Goal: Task Accomplishment & Management: Use online tool/utility

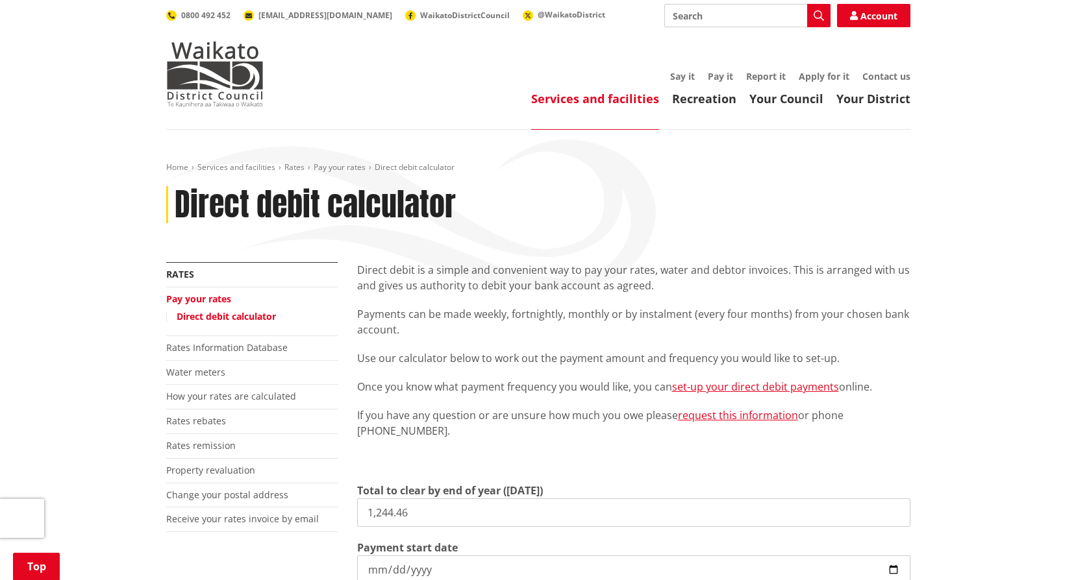
scroll to position [195, 0]
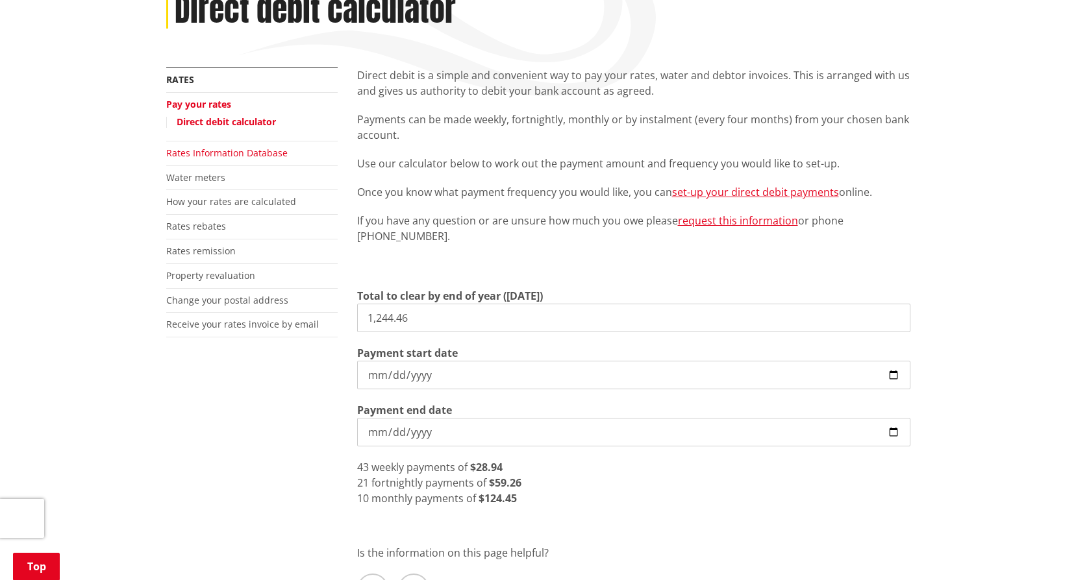
click at [204, 151] on link "Rates Information Database" at bounding box center [226, 153] width 121 height 12
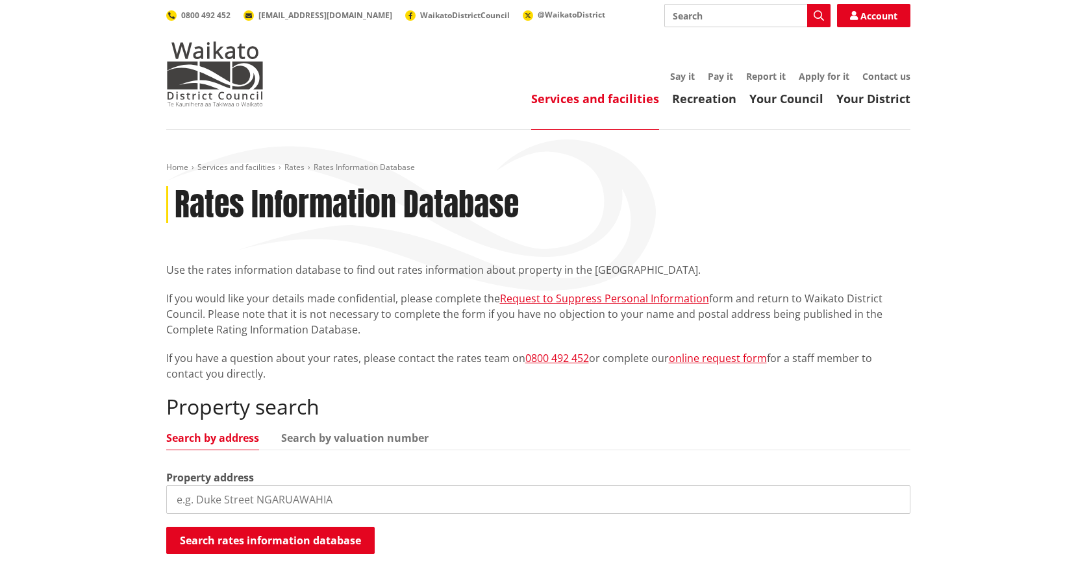
click at [345, 499] on input "search" at bounding box center [538, 500] width 744 height 29
type input "169 park road"
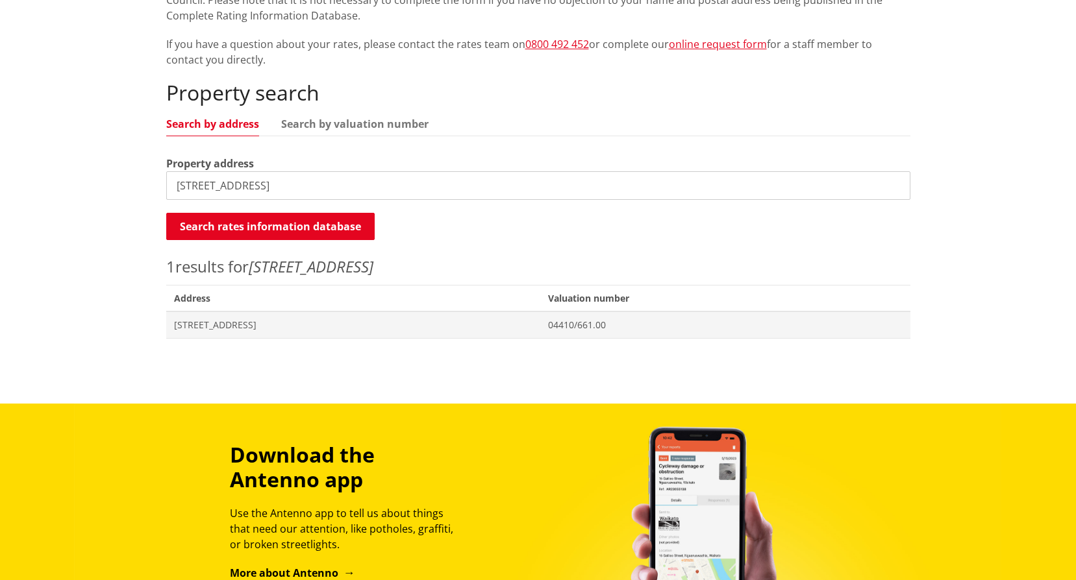
scroll to position [325, 0]
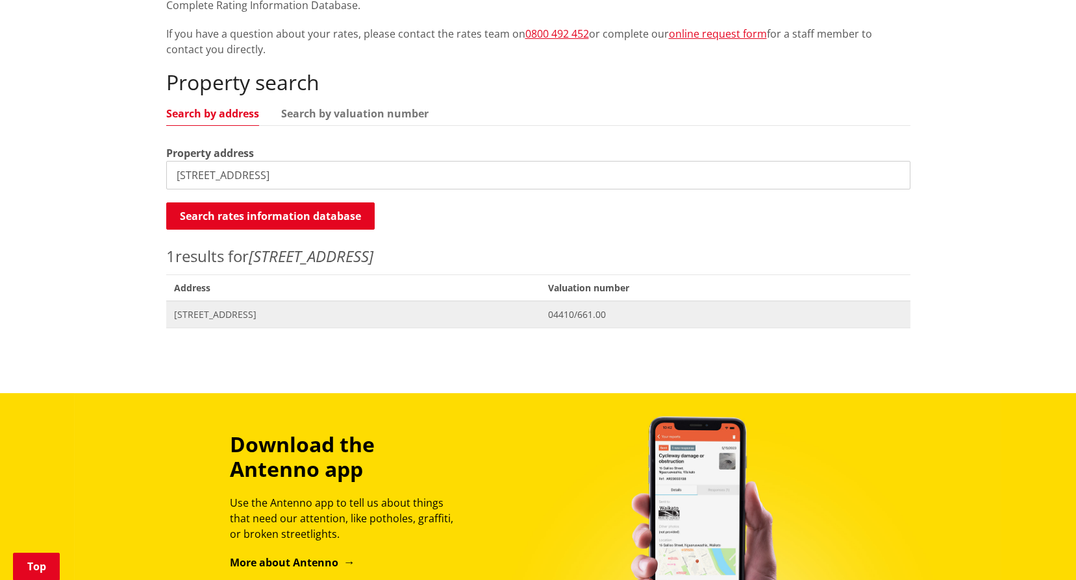
click at [203, 316] on span "[STREET_ADDRESS]" at bounding box center [353, 314] width 359 height 13
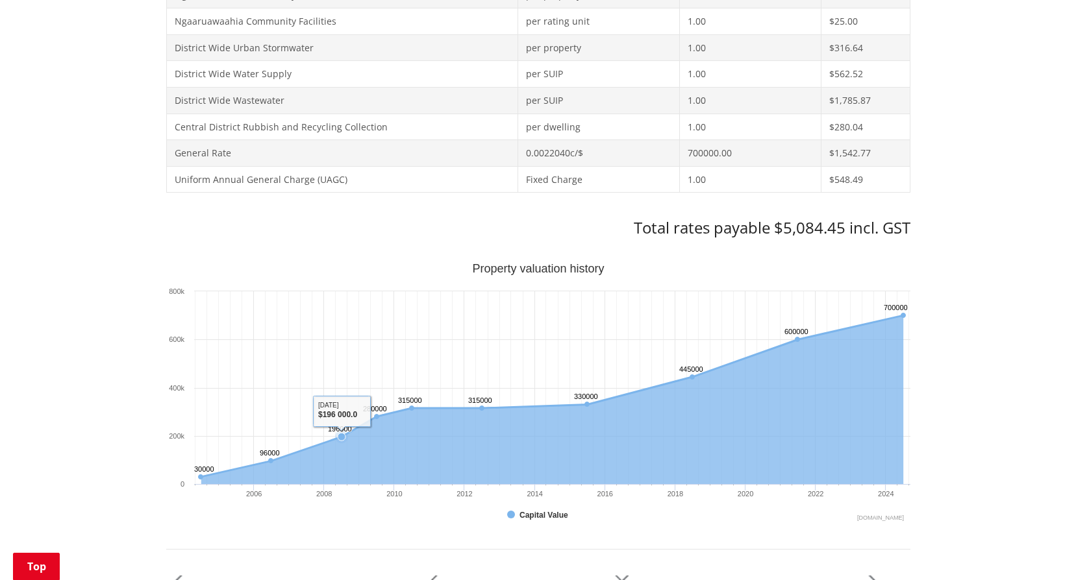
scroll to position [714, 0]
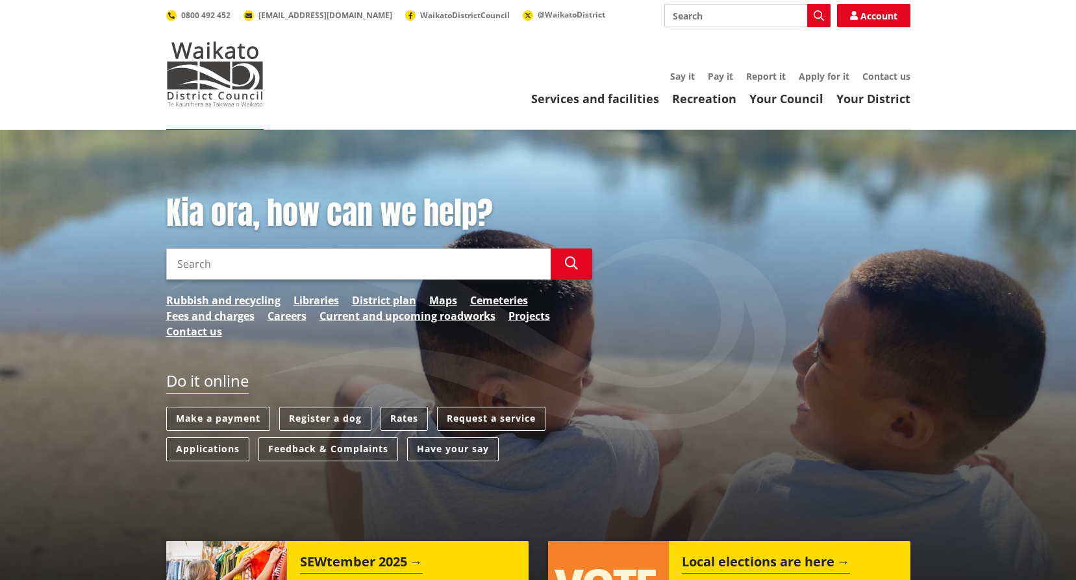
click at [397, 419] on link "Rates" at bounding box center [403, 419] width 47 height 24
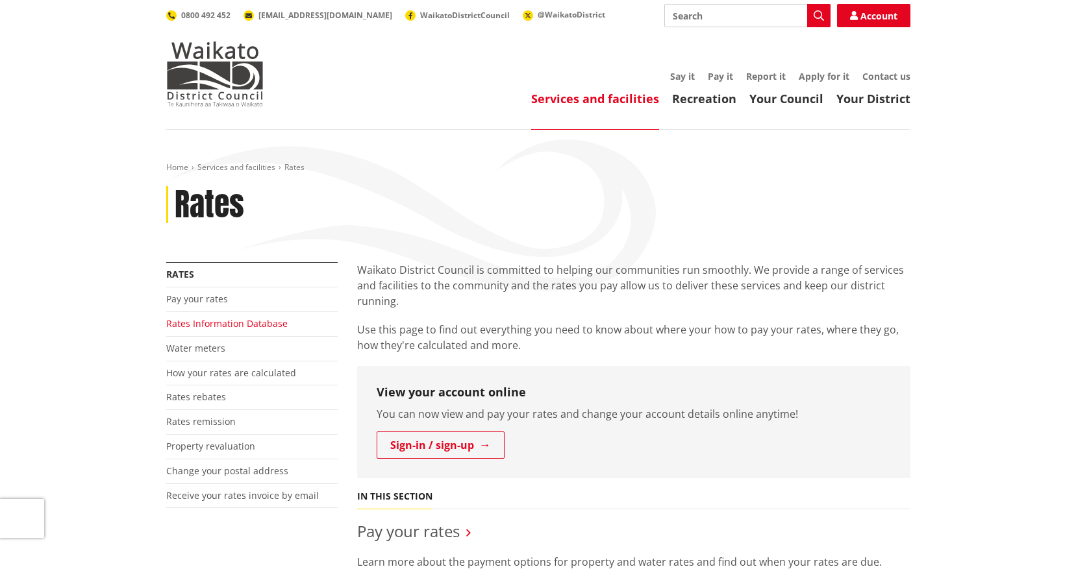
click at [215, 325] on link "Rates Information Database" at bounding box center [226, 323] width 121 height 12
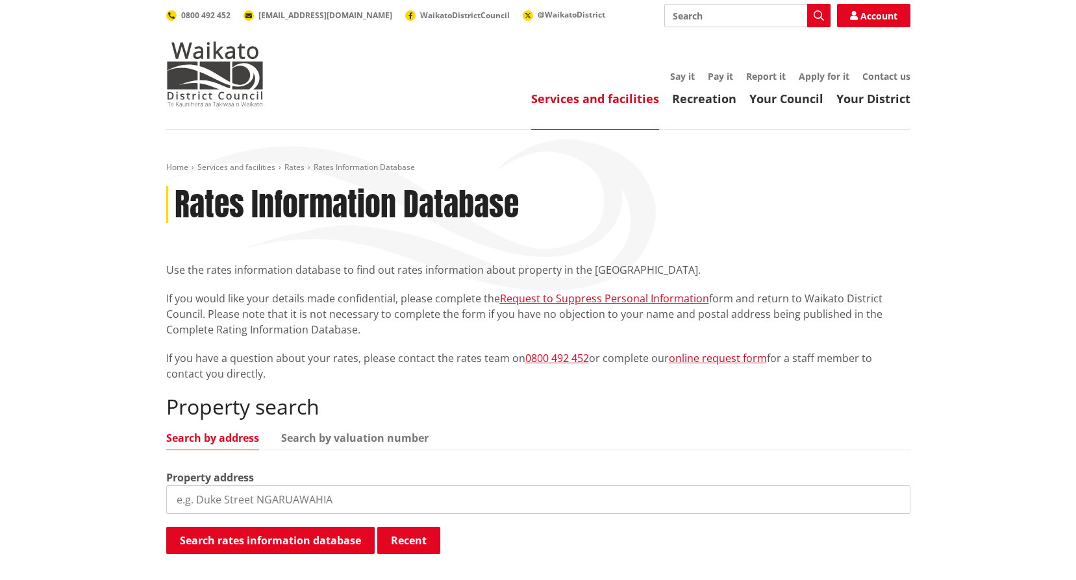
click at [269, 504] on input "search" at bounding box center [538, 500] width 744 height 29
type input "169 park road"
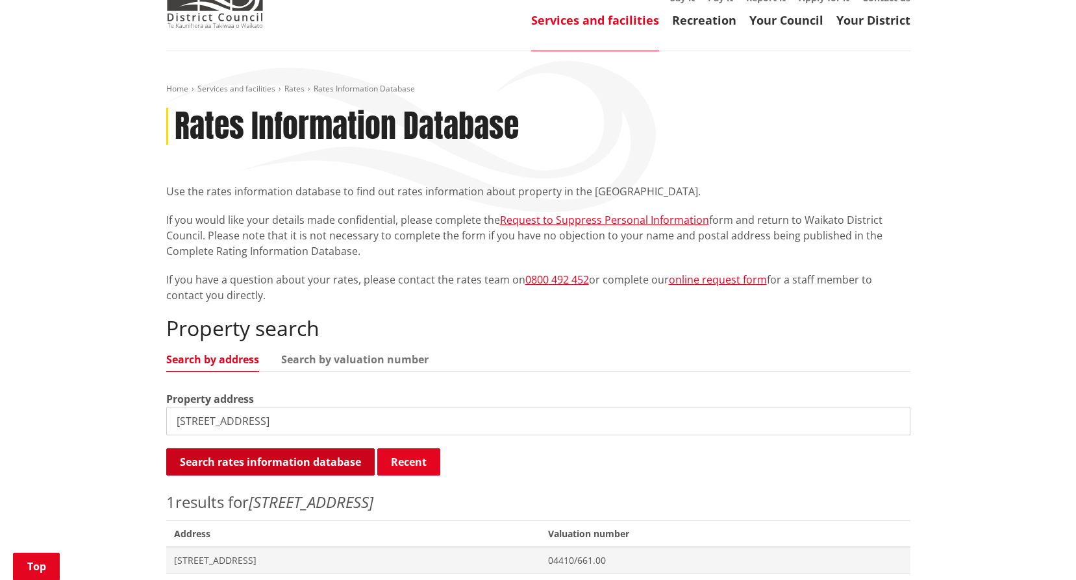
scroll to position [195, 0]
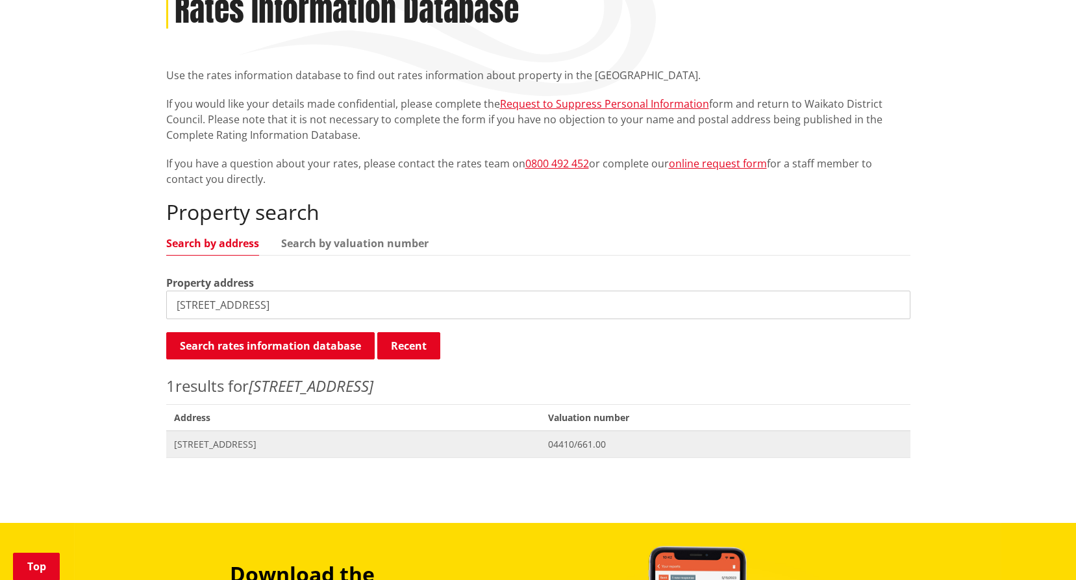
click at [232, 444] on span "169 Park Road HOROTIU" at bounding box center [353, 444] width 359 height 13
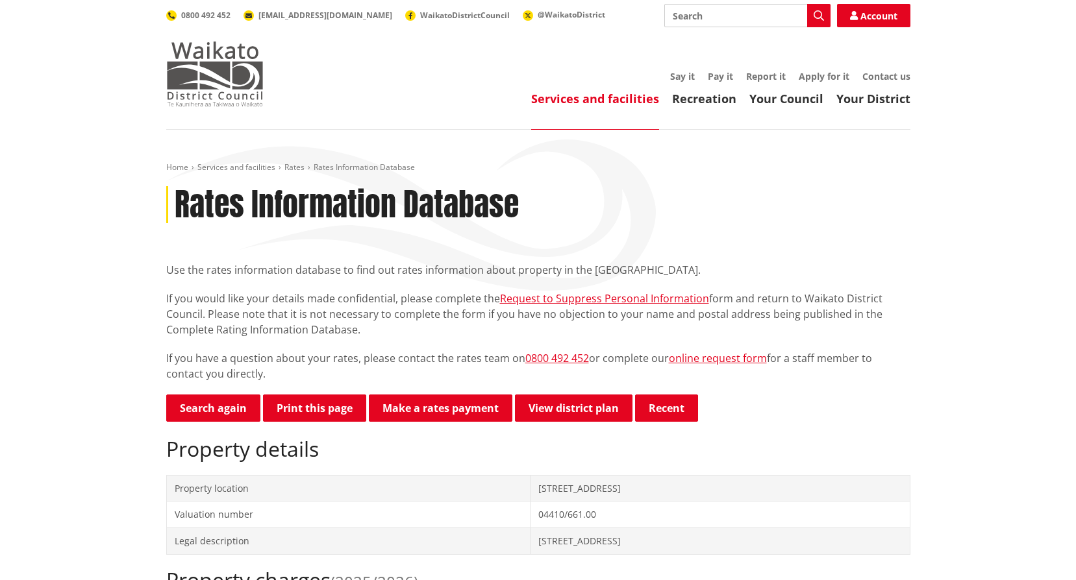
click at [225, 81] on img at bounding box center [214, 74] width 97 height 65
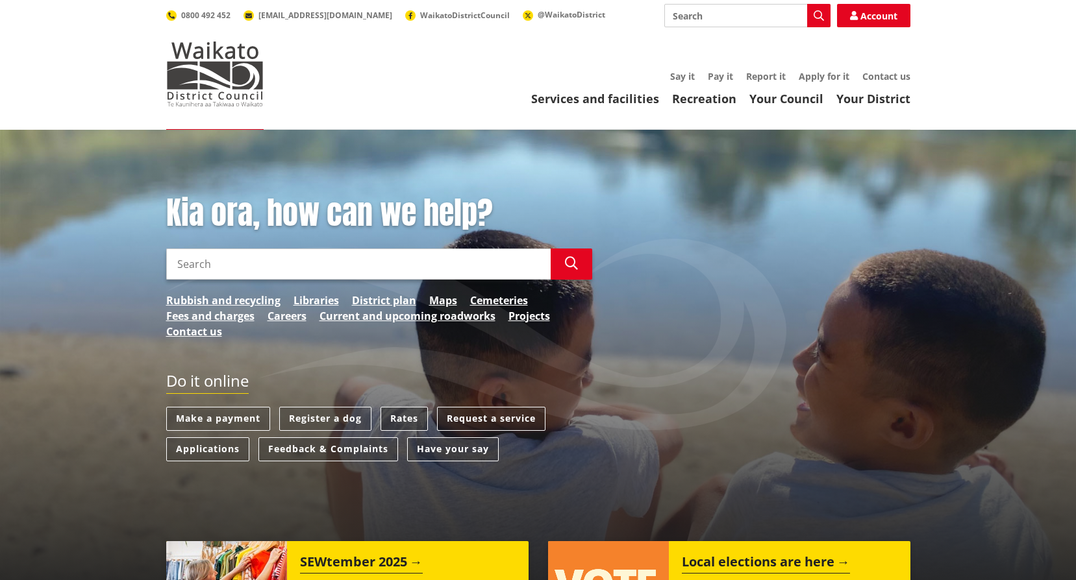
click at [410, 419] on link "Rates" at bounding box center [403, 419] width 47 height 24
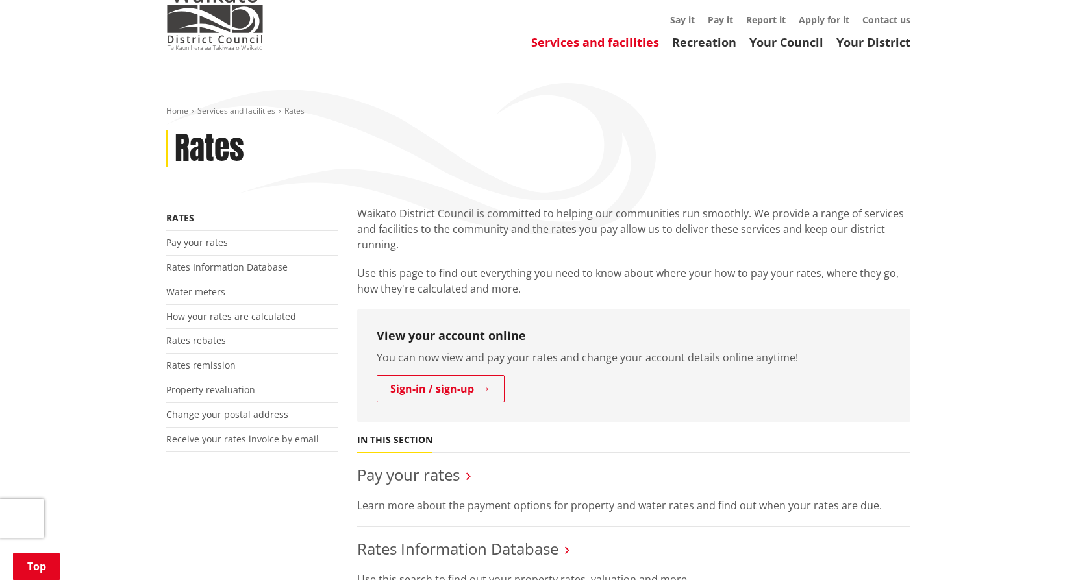
scroll to position [195, 0]
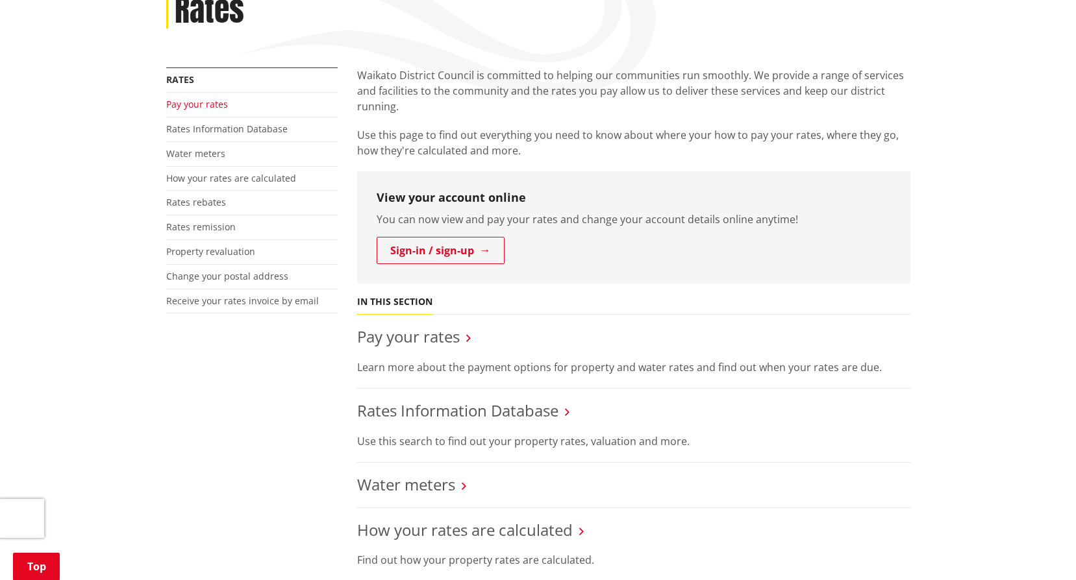
click at [208, 103] on link "Pay your rates" at bounding box center [197, 104] width 62 height 12
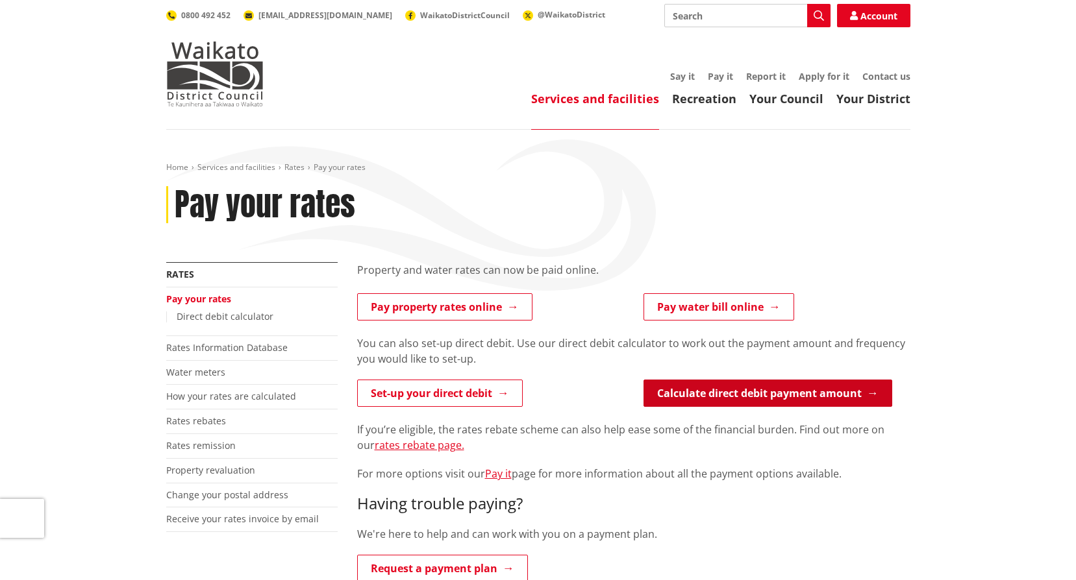
click at [760, 393] on link "Calculate direct debit payment amount" at bounding box center [767, 393] width 249 height 27
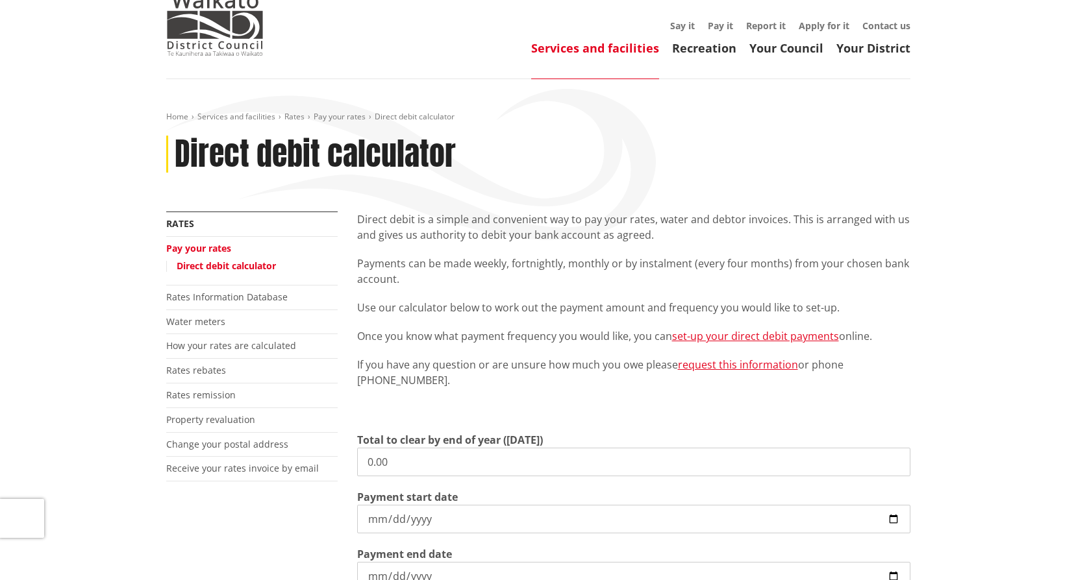
scroll to position [130, 0]
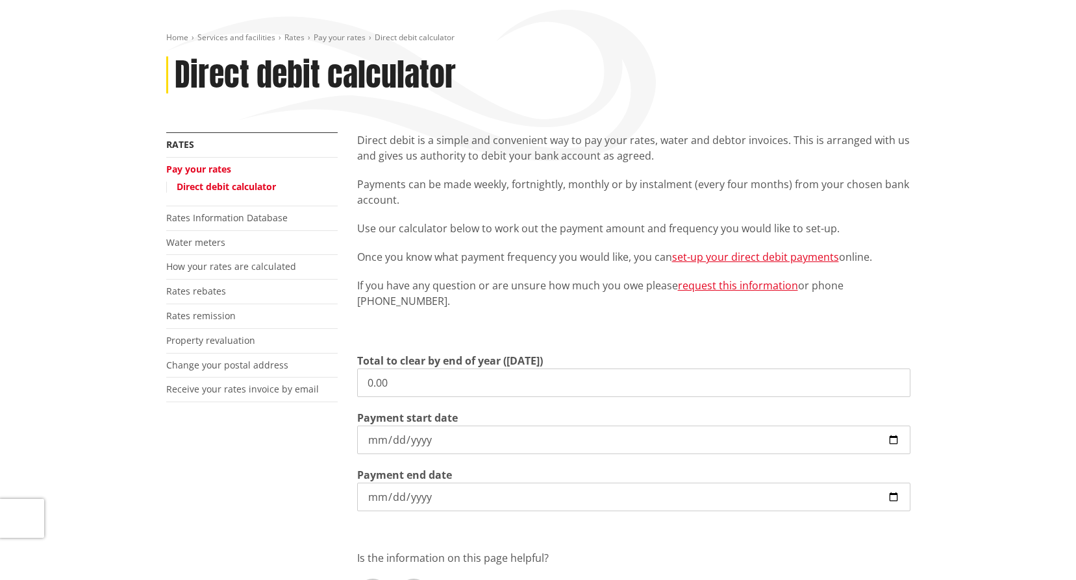
click at [397, 388] on input "0.00" at bounding box center [633, 383] width 553 height 29
type input "0"
type input "4,574.00"
click at [893, 441] on input "[DATE]" at bounding box center [633, 440] width 553 height 29
type input "[DATE]"
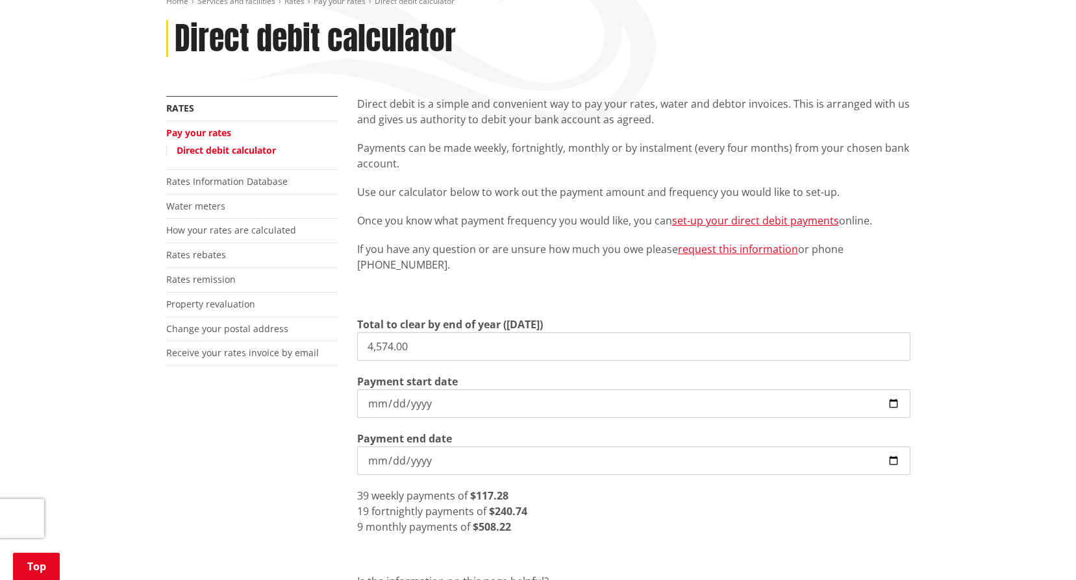
scroll to position [195, 0]
